Goal: Task Accomplishment & Management: Manage account settings

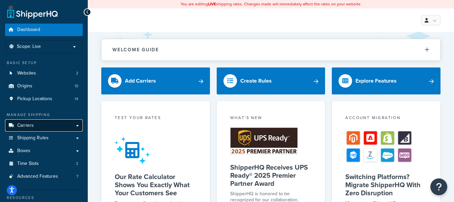
click at [35, 126] on link "Carriers" at bounding box center [44, 126] width 78 height 12
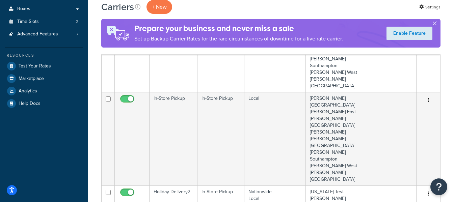
scroll to position [34, 0]
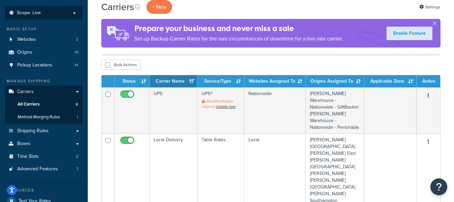
click at [43, 11] on p "Scope: Live" at bounding box center [44, 13] width 72 height 6
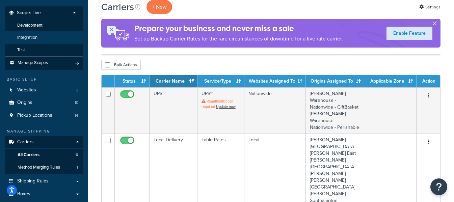
click at [36, 38] on span "Integration" at bounding box center [27, 38] width 20 height 6
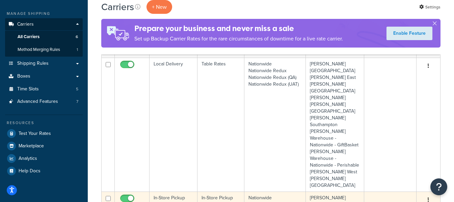
scroll to position [169, 0]
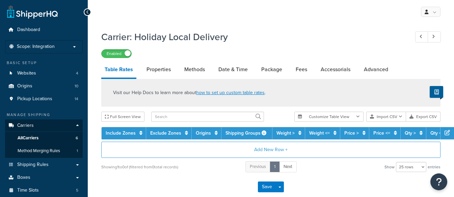
select select "25"
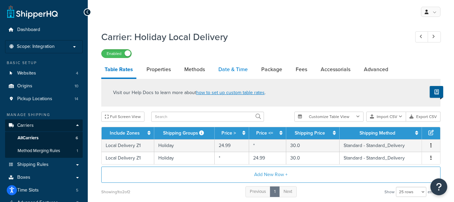
click at [228, 71] on link "Date & Time" at bounding box center [233, 69] width 36 height 16
select select "yMd"
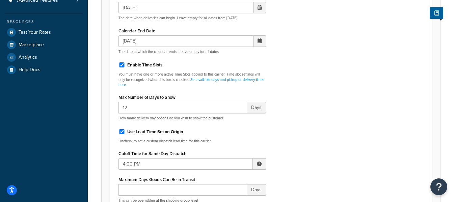
scroll to position [169, 0]
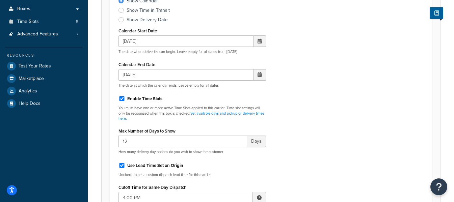
click at [259, 42] on span at bounding box center [260, 41] width 4 height 5
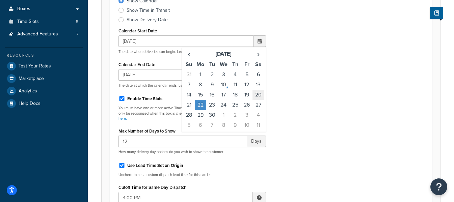
click at [257, 97] on td "20" at bounding box center [258, 95] width 11 height 10
type input "09/20/2025"
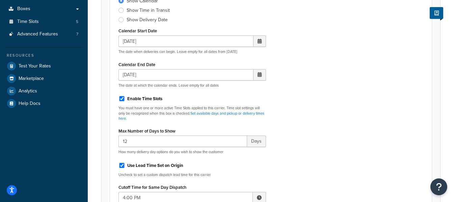
click at [305, 80] on div "Include Delivery Date Information: No, just show shipping rates Show Calendar S…" at bounding box center [270, 123] width 315 height 294
drag, startPoint x: 125, startPoint y: 142, endPoint x: 130, endPoint y: 143, distance: 4.8
click at [130, 143] on input "12" at bounding box center [183, 141] width 129 height 11
type input "14"
drag, startPoint x: 327, startPoint y: 102, endPoint x: 327, endPoint y: 108, distance: 6.5
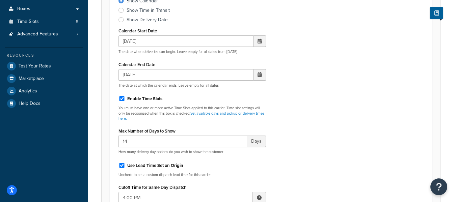
click at [327, 106] on div "Include Delivery Date Information: No, just show shipping rates Show Calendar S…" at bounding box center [270, 123] width 315 height 294
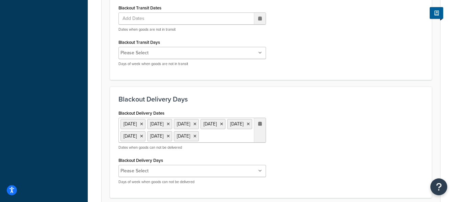
scroll to position [540, 0]
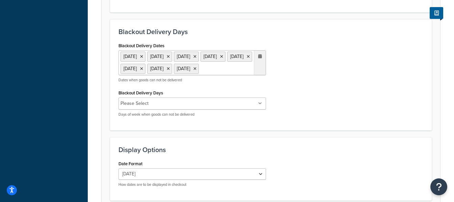
click at [229, 75] on ul "27 Aug 2025 21 Sep 2025 26 Sep 2025 27 Sep 2025 28 Sep 2025 29 Sep 2025 30 Sep …" at bounding box center [193, 62] width 148 height 25
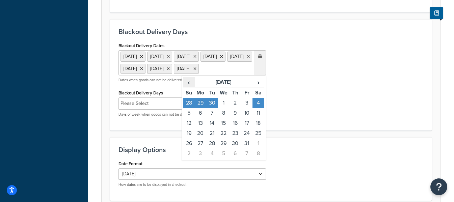
click at [188, 87] on span "‹" at bounding box center [189, 82] width 11 height 9
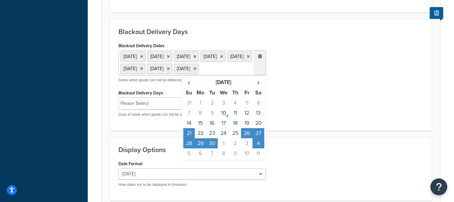
click at [188, 138] on td "21" at bounding box center [188, 133] width 11 height 10
click at [246, 128] on td "19" at bounding box center [246, 123] width 11 height 10
click at [213, 149] on td "30" at bounding box center [211, 143] width 11 height 10
click at [325, 109] on div "Blackout Delivery Dates 27 Aug 2025 19 Sep 2025 26 Sep 2025 27 Sep 2025 28 Sep …" at bounding box center [270, 81] width 315 height 81
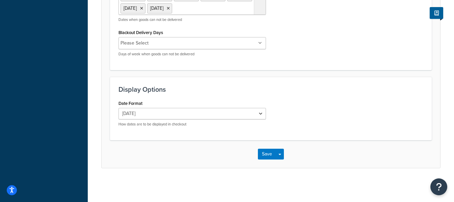
scroll to position [614, 0]
click at [267, 153] on button "Save" at bounding box center [267, 154] width 18 height 11
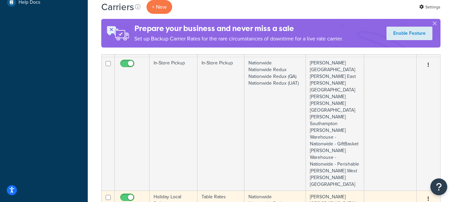
scroll to position [338, 0]
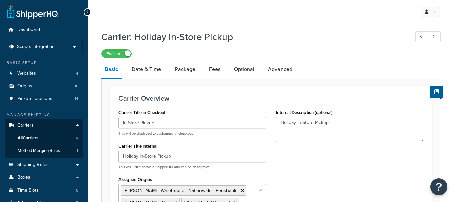
select select "pickup"
click at [144, 68] on link "Date & Time" at bounding box center [146, 69] width 36 height 16
select select "calendar"
select select "yMd"
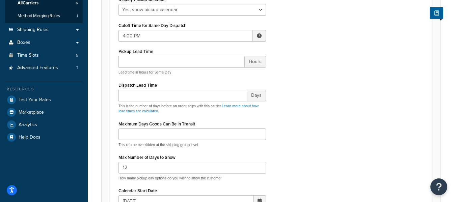
scroll to position [203, 0]
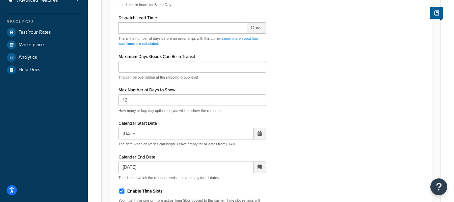
click at [260, 134] on span at bounding box center [260, 133] width 4 height 5
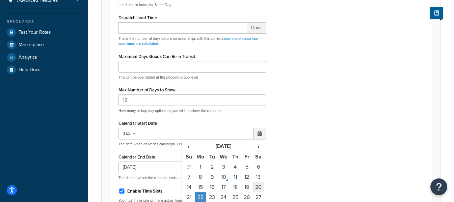
click at [259, 186] on td "20" at bounding box center [258, 187] width 11 height 10
type input "09/20/2025"
click at [152, 168] on input "10/03/2025" at bounding box center [186, 167] width 135 height 11
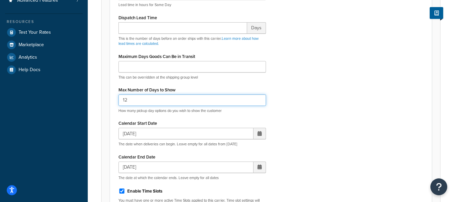
drag, startPoint x: 125, startPoint y: 101, endPoint x: 129, endPoint y: 101, distance: 4.1
click at [129, 101] on input "12" at bounding box center [193, 100] width 148 height 11
type input "14"
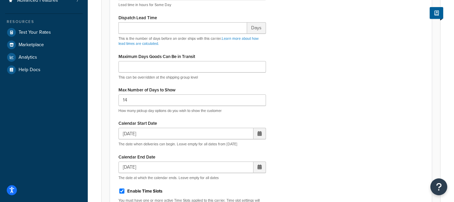
click at [339, 111] on div "Display Pickup Calendar No, just show shipping rates Yes, show pickup calendar …" at bounding box center [270, 73] width 315 height 292
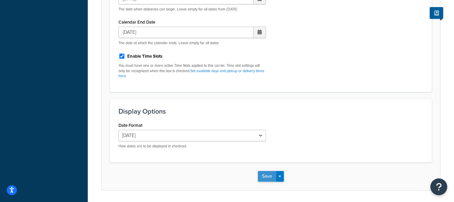
click at [269, 177] on button "Save" at bounding box center [267, 176] width 18 height 11
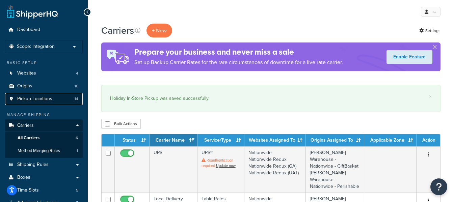
click at [26, 99] on span "Pickup Locations" at bounding box center [34, 99] width 35 height 6
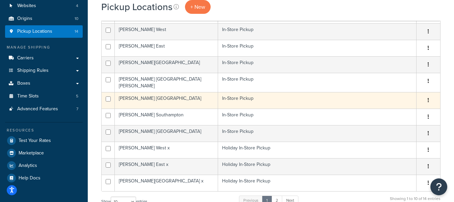
scroll to position [101, 0]
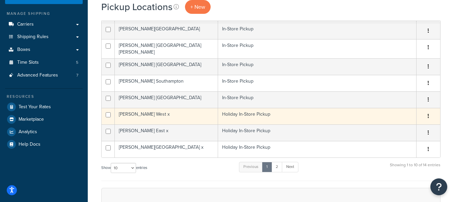
click at [149, 113] on td "[PERSON_NAME] West x" at bounding box center [166, 116] width 103 height 17
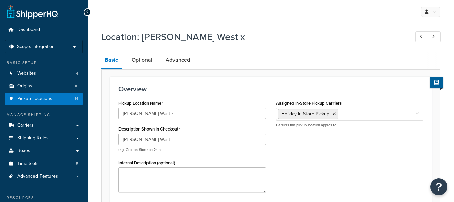
select select "32"
click at [150, 60] on link "Optional" at bounding box center [141, 60] width 27 height 16
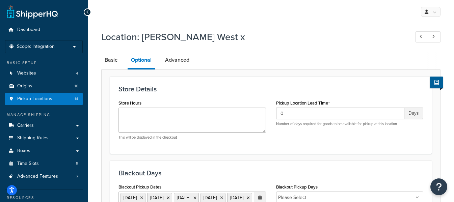
scroll to position [101, 0]
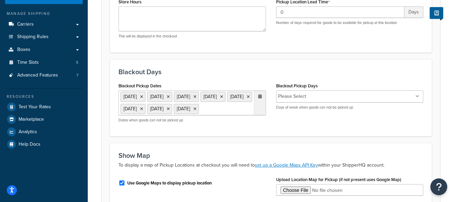
click at [221, 116] on ul "[DATE] [DATE] [DATE] [DATE] [DATE] [DATE] [DATE] [DATE]" at bounding box center [193, 103] width 148 height 25
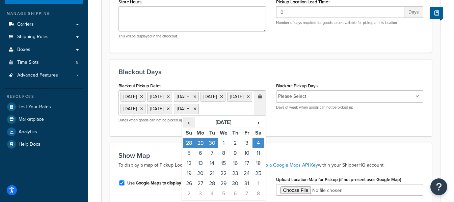
click at [190, 127] on span "‹" at bounding box center [189, 122] width 11 height 9
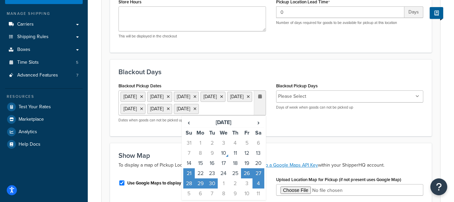
scroll to position [169, 0]
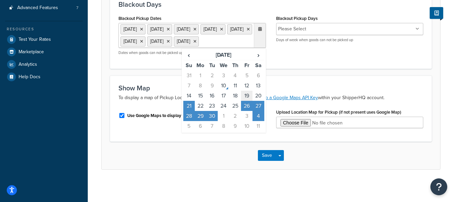
click at [247, 101] on td "19" at bounding box center [246, 96] width 11 height 10
click at [187, 111] on td "21" at bounding box center [188, 106] width 11 height 10
click at [211, 121] on td "30" at bounding box center [211, 116] width 11 height 10
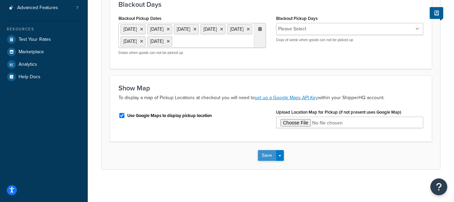
click at [262, 161] on button "Save" at bounding box center [267, 155] width 18 height 11
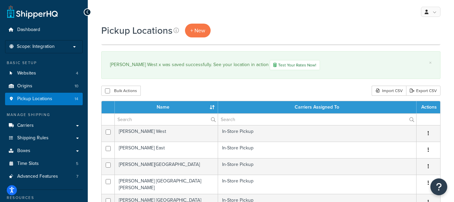
scroll to position [101, 0]
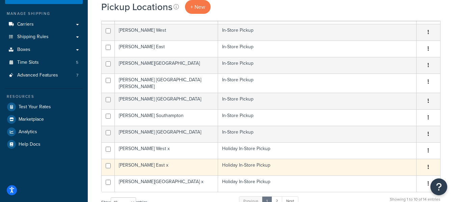
click at [151, 165] on td "[PERSON_NAME] East x" at bounding box center [166, 167] width 103 height 17
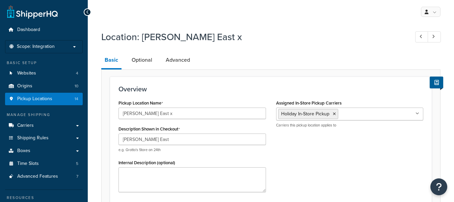
select select "32"
click at [142, 57] on link "Optional" at bounding box center [141, 60] width 27 height 16
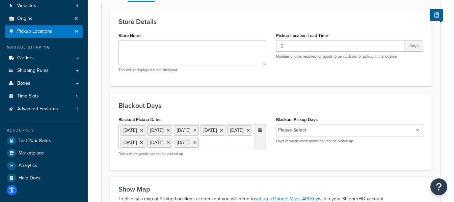
scroll to position [169, 0]
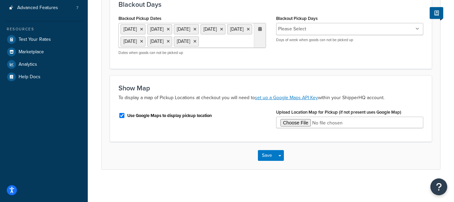
click at [209, 48] on ul "[DATE] [DATE] [DATE] [DATE] [DATE] [DATE] [DATE] [DATE]" at bounding box center [193, 35] width 148 height 25
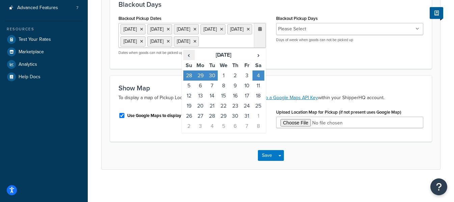
click at [188, 60] on span "‹" at bounding box center [189, 54] width 11 height 9
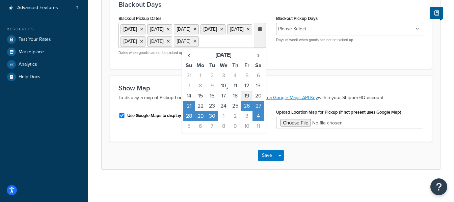
click at [248, 101] on td "19" at bounding box center [246, 96] width 11 height 10
click at [188, 111] on td "21" at bounding box center [188, 106] width 11 height 10
click at [214, 121] on td "30" at bounding box center [211, 116] width 11 height 10
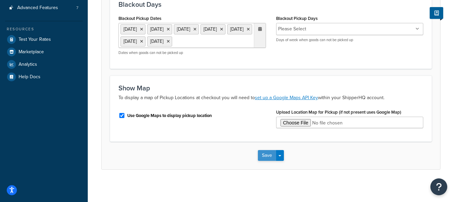
click at [266, 161] on button "Save" at bounding box center [267, 155] width 18 height 11
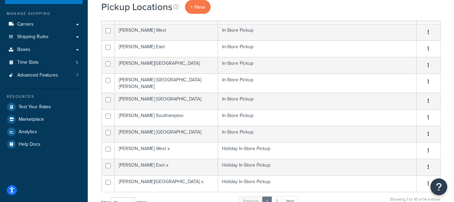
scroll to position [135, 0]
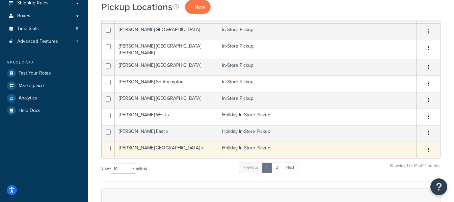
click at [160, 148] on td "Citarella West Village x" at bounding box center [166, 150] width 103 height 17
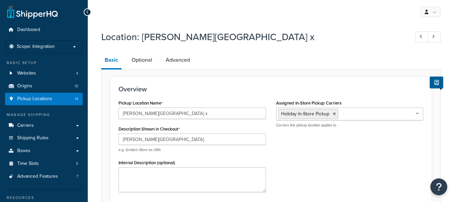
select select "32"
click at [145, 60] on link "Optional" at bounding box center [141, 60] width 27 height 16
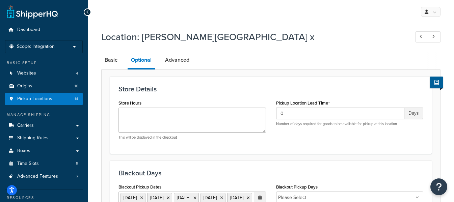
scroll to position [135, 0]
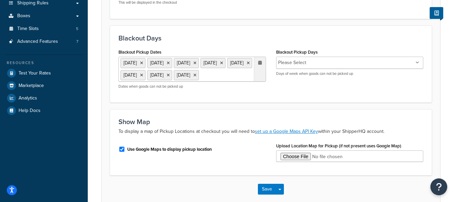
click at [210, 82] on ul "27 Aug 2025 21 Sep 2025 26 Sep 2025 27 Sep 2025 28 Sep 2025 29 Sep 2025 30 Sep …" at bounding box center [193, 69] width 148 height 25
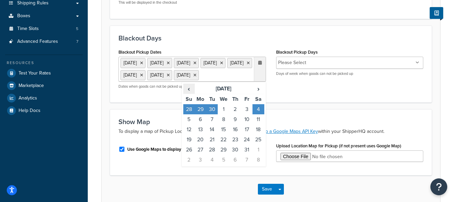
click at [189, 94] on span "‹" at bounding box center [189, 88] width 11 height 9
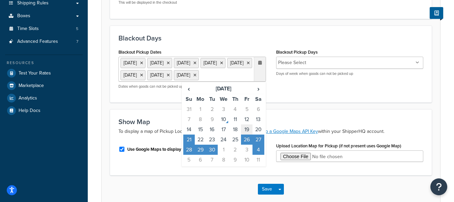
click at [245, 135] on td "19" at bounding box center [246, 130] width 11 height 10
click at [189, 145] on td "21" at bounding box center [188, 140] width 11 height 10
click at [210, 155] on td "30" at bounding box center [211, 150] width 11 height 10
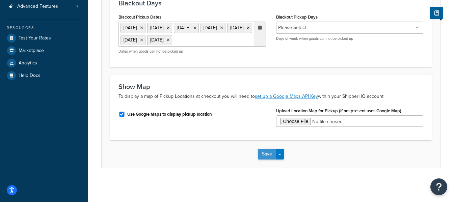
click at [266, 152] on button "Save" at bounding box center [267, 154] width 18 height 11
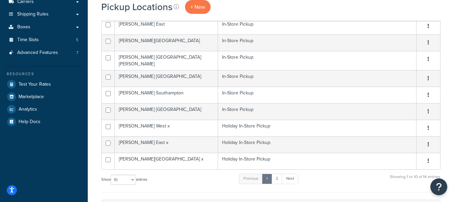
scroll to position [225, 0]
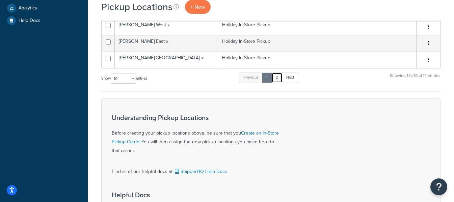
click at [276, 78] on link "2" at bounding box center [277, 78] width 11 height 10
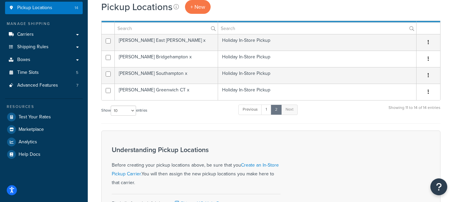
scroll to position [57, 0]
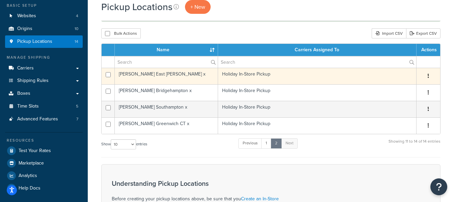
click at [156, 74] on td "[PERSON_NAME] East [PERSON_NAME] x" at bounding box center [166, 76] width 103 height 17
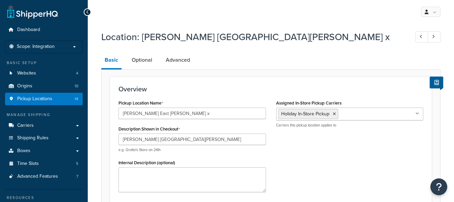
select select "32"
click at [142, 59] on link "Optional" at bounding box center [141, 60] width 27 height 16
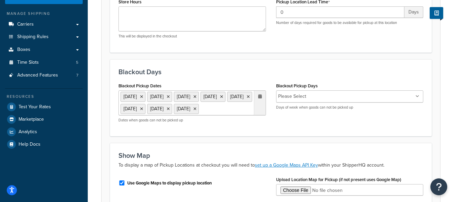
scroll to position [135, 0]
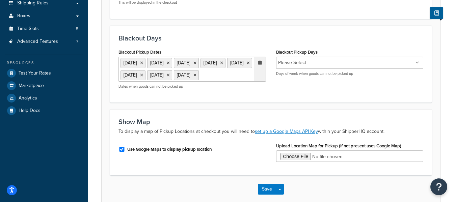
click at [204, 82] on ul "[DATE] [DATE] [DATE] [DATE] [DATE] [DATE] [DATE] [DATE]" at bounding box center [193, 69] width 148 height 25
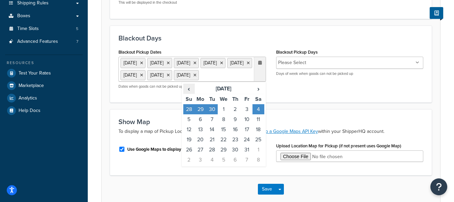
click at [190, 94] on span "‹" at bounding box center [189, 88] width 11 height 9
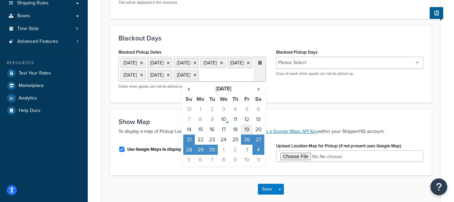
click at [248, 135] on td "19" at bounding box center [246, 130] width 11 height 10
click at [189, 145] on td "21" at bounding box center [188, 140] width 11 height 10
click at [214, 155] on td "30" at bounding box center [211, 150] width 11 height 10
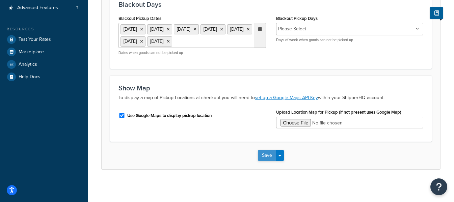
click at [267, 161] on button "Save" at bounding box center [267, 155] width 18 height 11
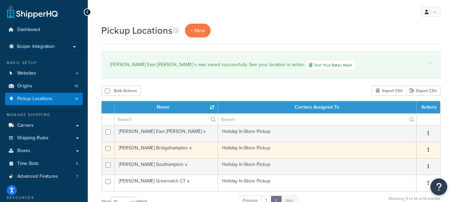
click at [161, 151] on td "[PERSON_NAME] Bridgehampton x" at bounding box center [166, 150] width 103 height 17
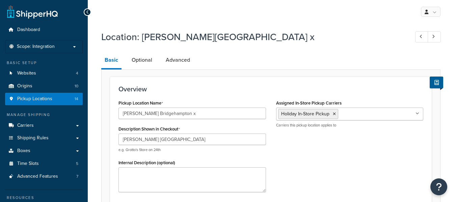
select select "32"
click at [143, 59] on link "Optional" at bounding box center [141, 60] width 27 height 16
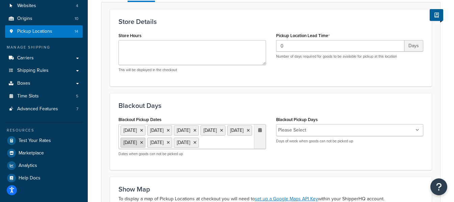
scroll to position [101, 0]
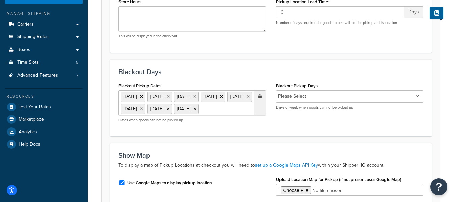
click at [206, 116] on ul "[DATE] [DATE] [DATE] [DATE] [DATE] [DATE] [DATE] [DATE]" at bounding box center [193, 103] width 148 height 25
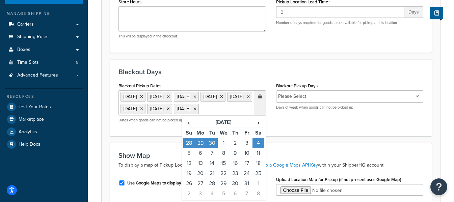
scroll to position [135, 0]
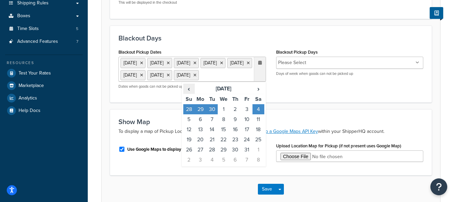
click at [188, 94] on span "‹" at bounding box center [189, 88] width 11 height 9
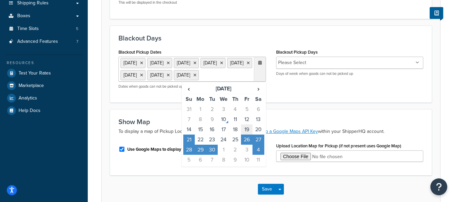
click at [246, 135] on td "19" at bounding box center [246, 130] width 11 height 10
click at [189, 145] on td "21" at bounding box center [188, 140] width 11 height 10
click at [214, 155] on td "30" at bounding box center [211, 150] width 11 height 10
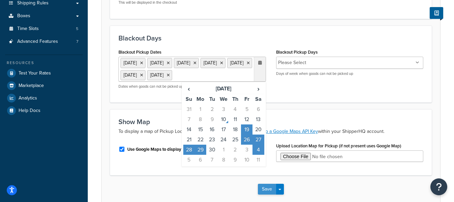
click at [269, 195] on button "Save" at bounding box center [267, 189] width 18 height 11
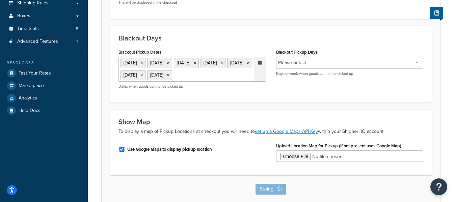
scroll to position [0, 0]
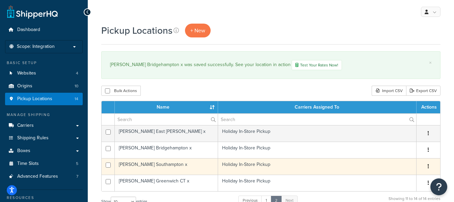
click at [145, 166] on td "[PERSON_NAME] Southampton x" at bounding box center [166, 166] width 103 height 17
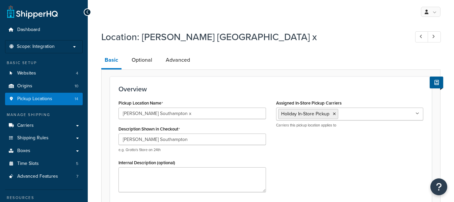
select select "32"
click at [143, 61] on link "Optional" at bounding box center [141, 60] width 27 height 16
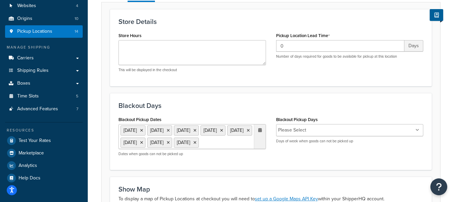
scroll to position [135, 0]
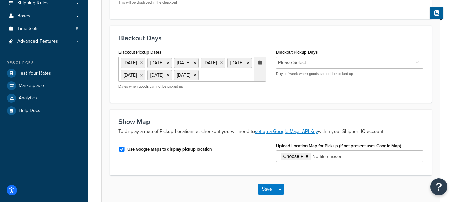
click at [204, 82] on ul "[DATE] [DATE] [DATE] [DATE] [DATE] [DATE] [DATE] [DATE]" at bounding box center [193, 69] width 148 height 25
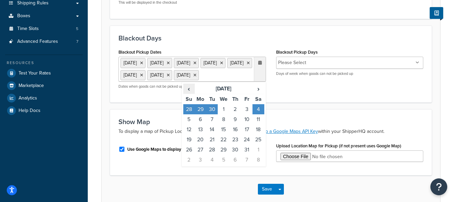
click at [189, 94] on span "‹" at bounding box center [189, 88] width 11 height 9
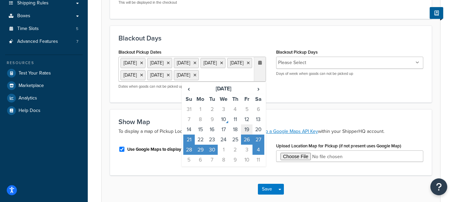
click at [247, 135] on td "19" at bounding box center [246, 130] width 11 height 10
click at [190, 145] on td "21" at bounding box center [188, 140] width 11 height 10
click at [214, 155] on td "30" at bounding box center [211, 150] width 11 height 10
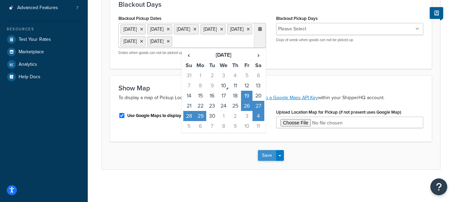
click at [266, 161] on button "Save" at bounding box center [267, 155] width 18 height 11
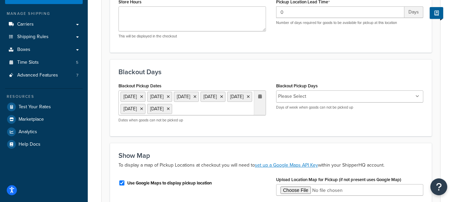
scroll to position [0, 0]
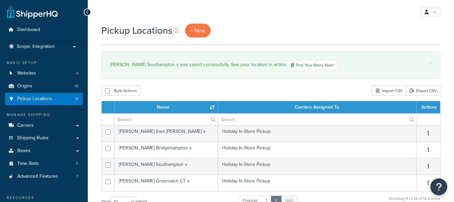
scroll to position [135, 0]
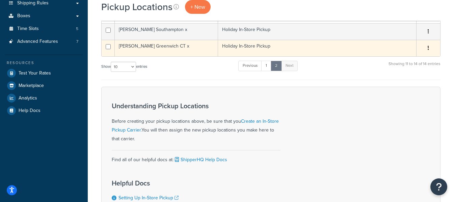
click at [156, 45] on td "[PERSON_NAME] Greenwich CT x" at bounding box center [166, 48] width 103 height 17
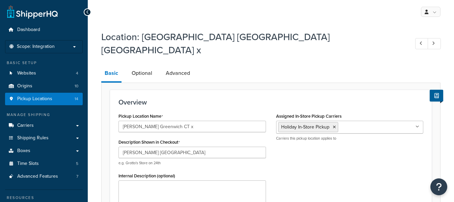
select select "7"
click at [142, 65] on link "Optional" at bounding box center [141, 73] width 27 height 16
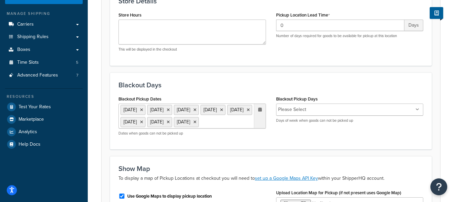
scroll to position [135, 0]
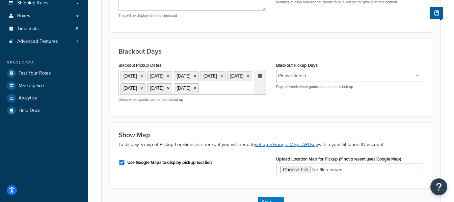
click at [209, 85] on ul "[DATE] [DATE] [DATE] [DATE] [DATE] [DATE] [DATE] [DATE]" at bounding box center [193, 82] width 148 height 25
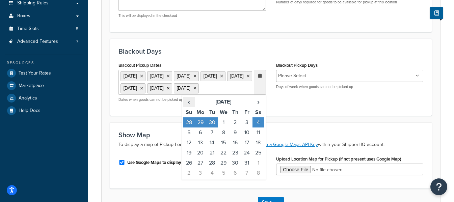
click at [188, 100] on span "‹" at bounding box center [189, 101] width 11 height 9
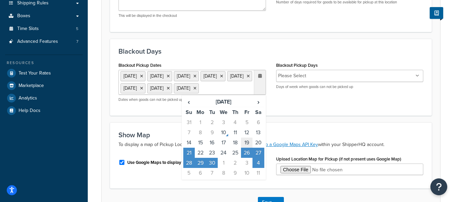
click at [245, 141] on td "19" at bounding box center [246, 143] width 11 height 10
click at [189, 150] on td "21" at bounding box center [188, 153] width 11 height 10
click at [212, 162] on td "30" at bounding box center [211, 163] width 11 height 10
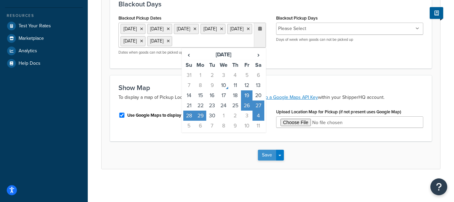
click at [268, 156] on button "Save" at bounding box center [267, 155] width 18 height 11
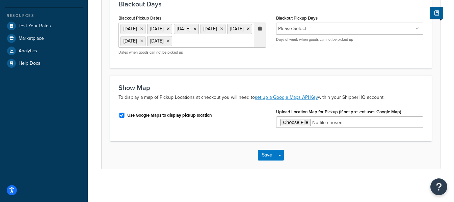
scroll to position [0, 0]
